Goal: Information Seeking & Learning: Learn about a topic

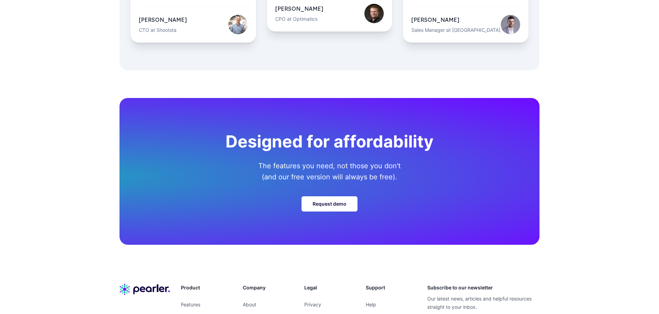
scroll to position [2419, 0]
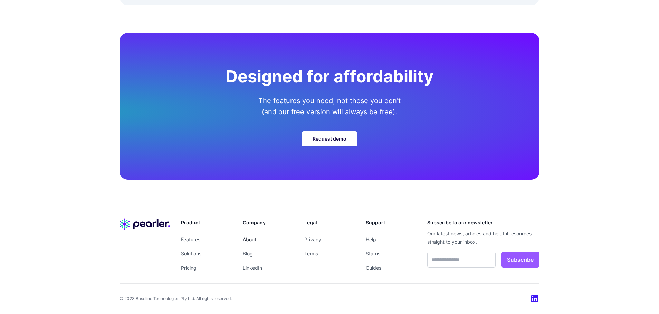
click at [252, 238] on link "About" at bounding box center [249, 239] width 13 height 6
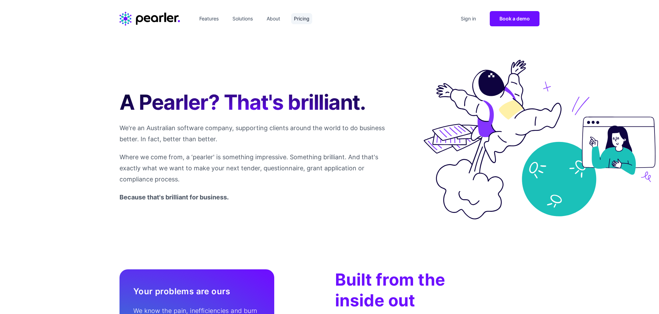
click at [296, 18] on link "Pricing" at bounding box center [301, 18] width 21 height 11
